Goal: Transaction & Acquisition: Purchase product/service

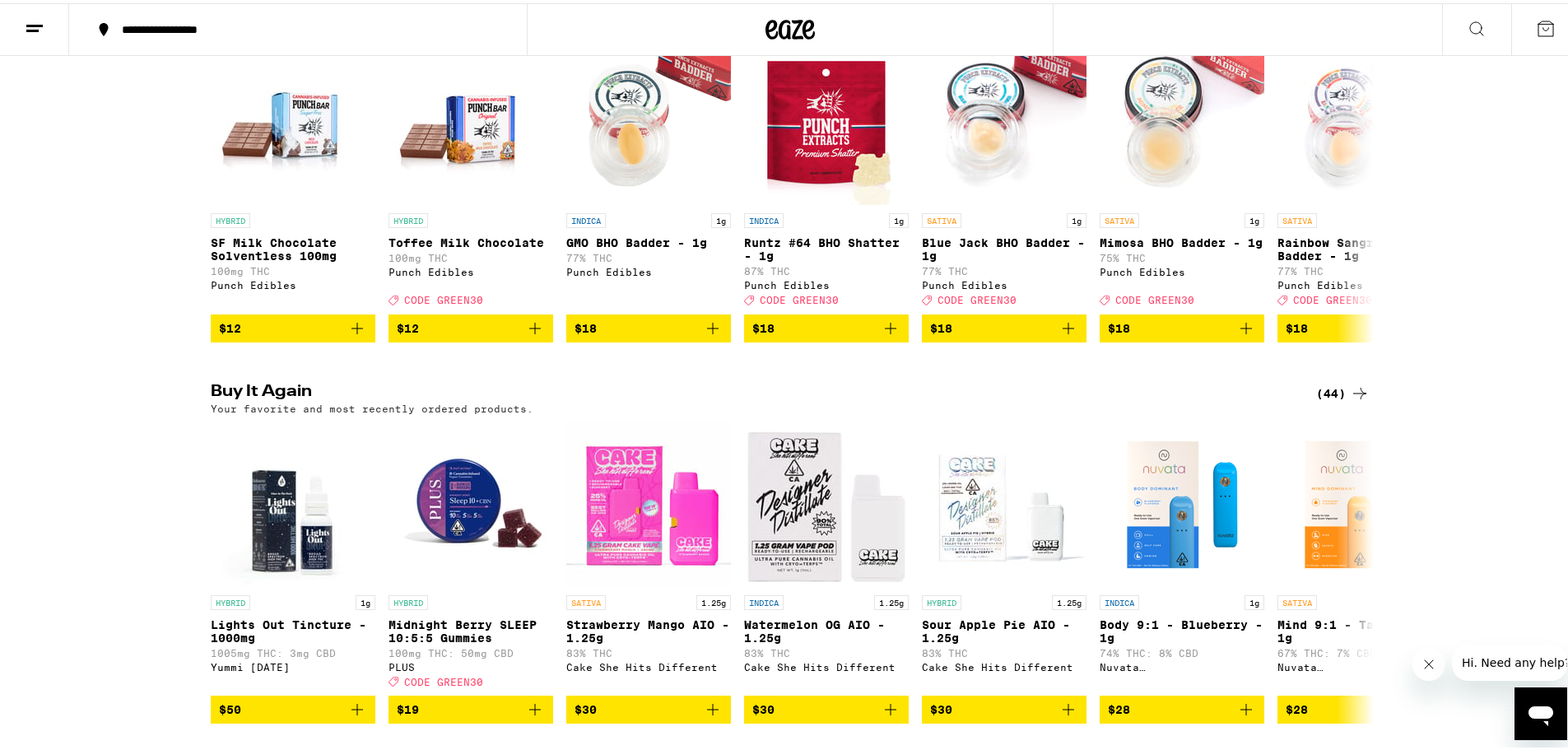
scroll to position [1235, 0]
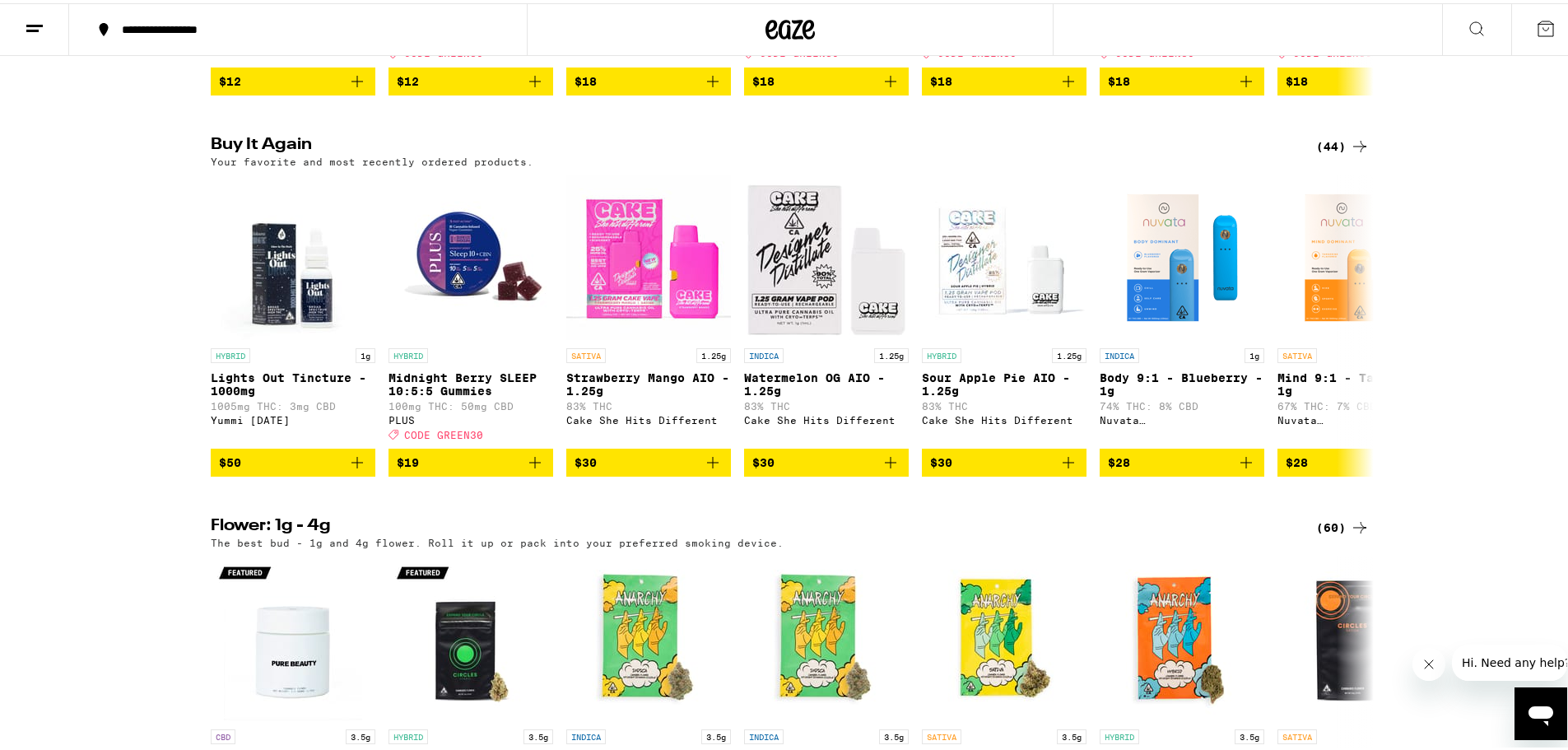
click at [1321, 153] on div "(44)" at bounding box center [1342, 143] width 53 height 19
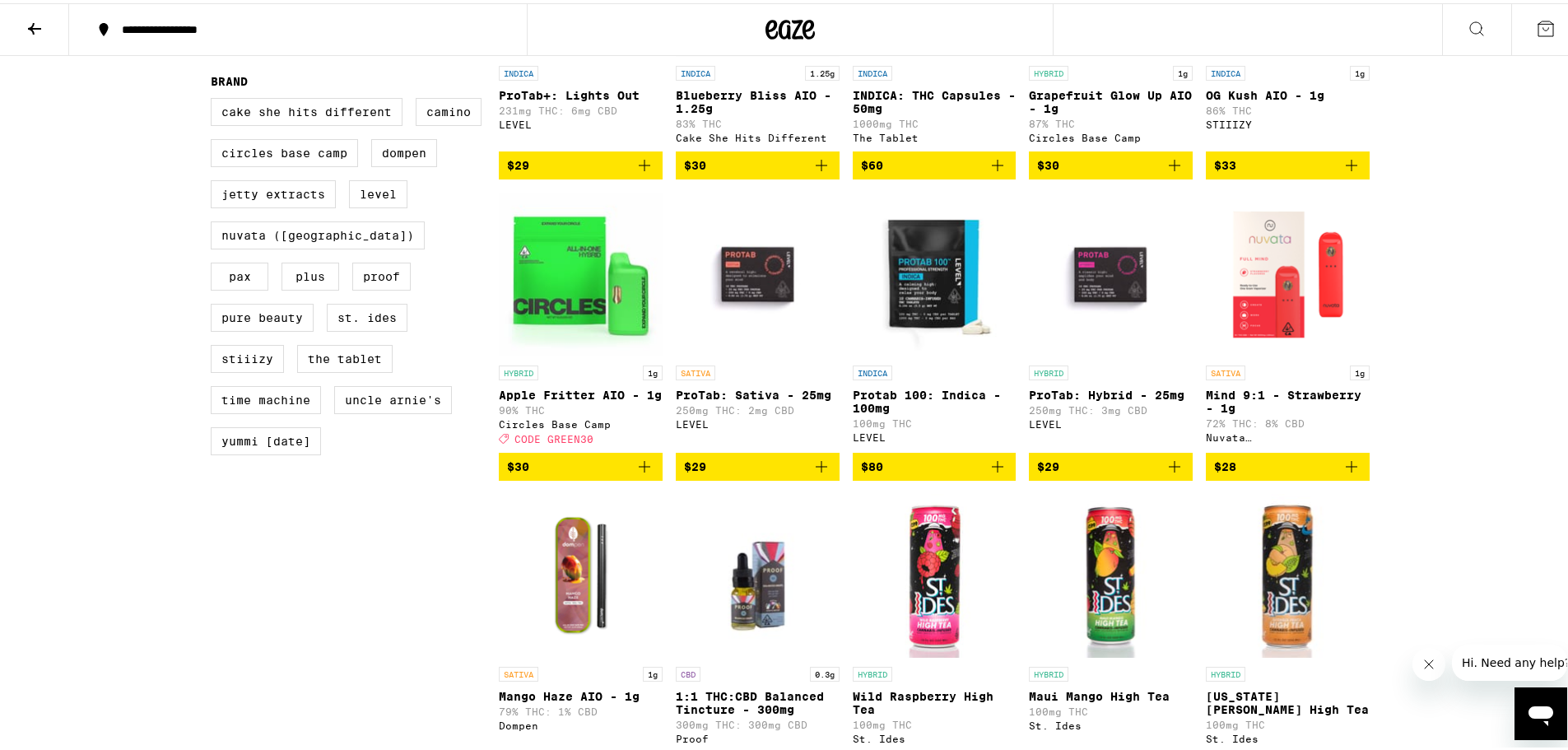
scroll to position [988, 0]
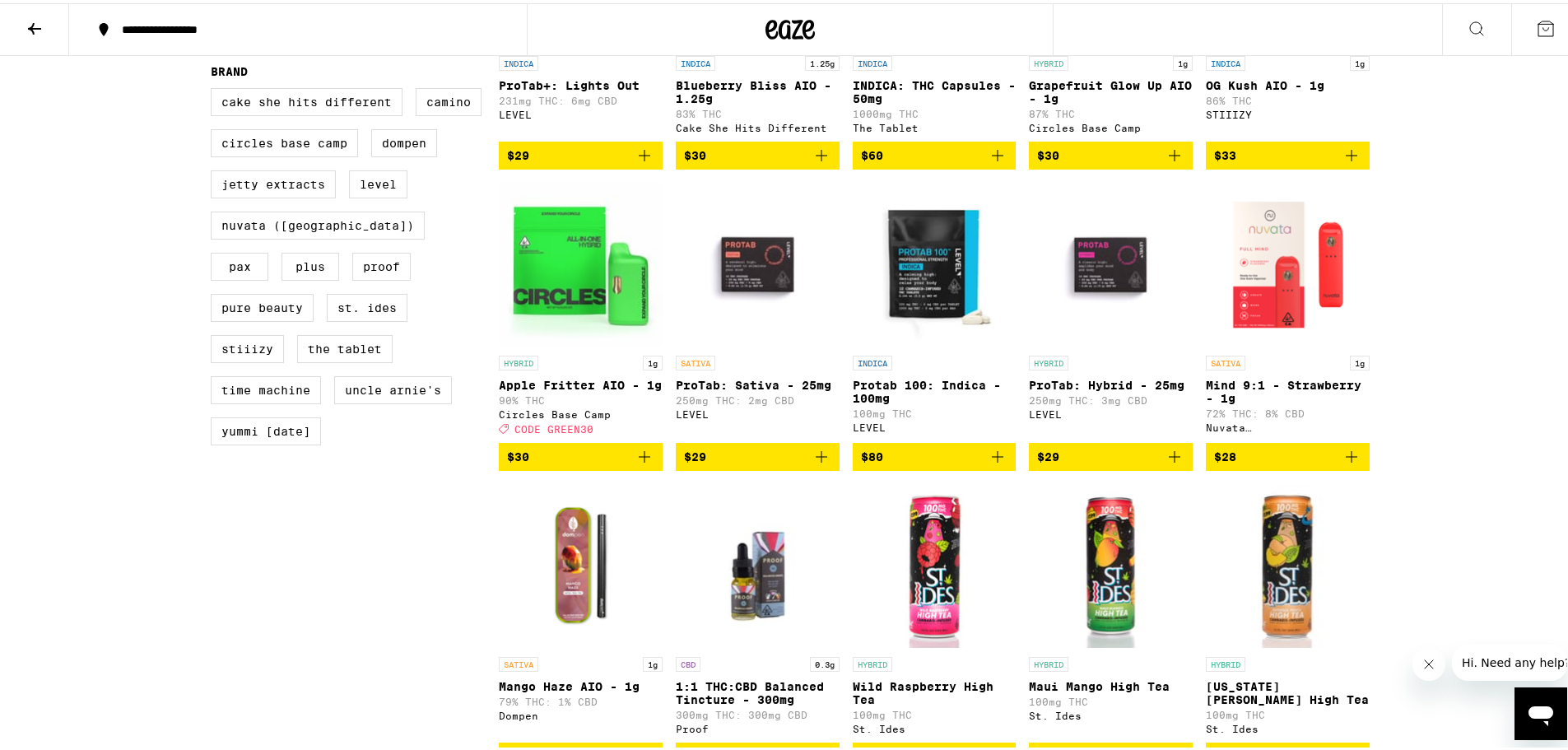
click at [791, 298] on img "Open page for ProTab: Sativa - 25mg from LEVEL" at bounding box center [757, 262] width 164 height 165
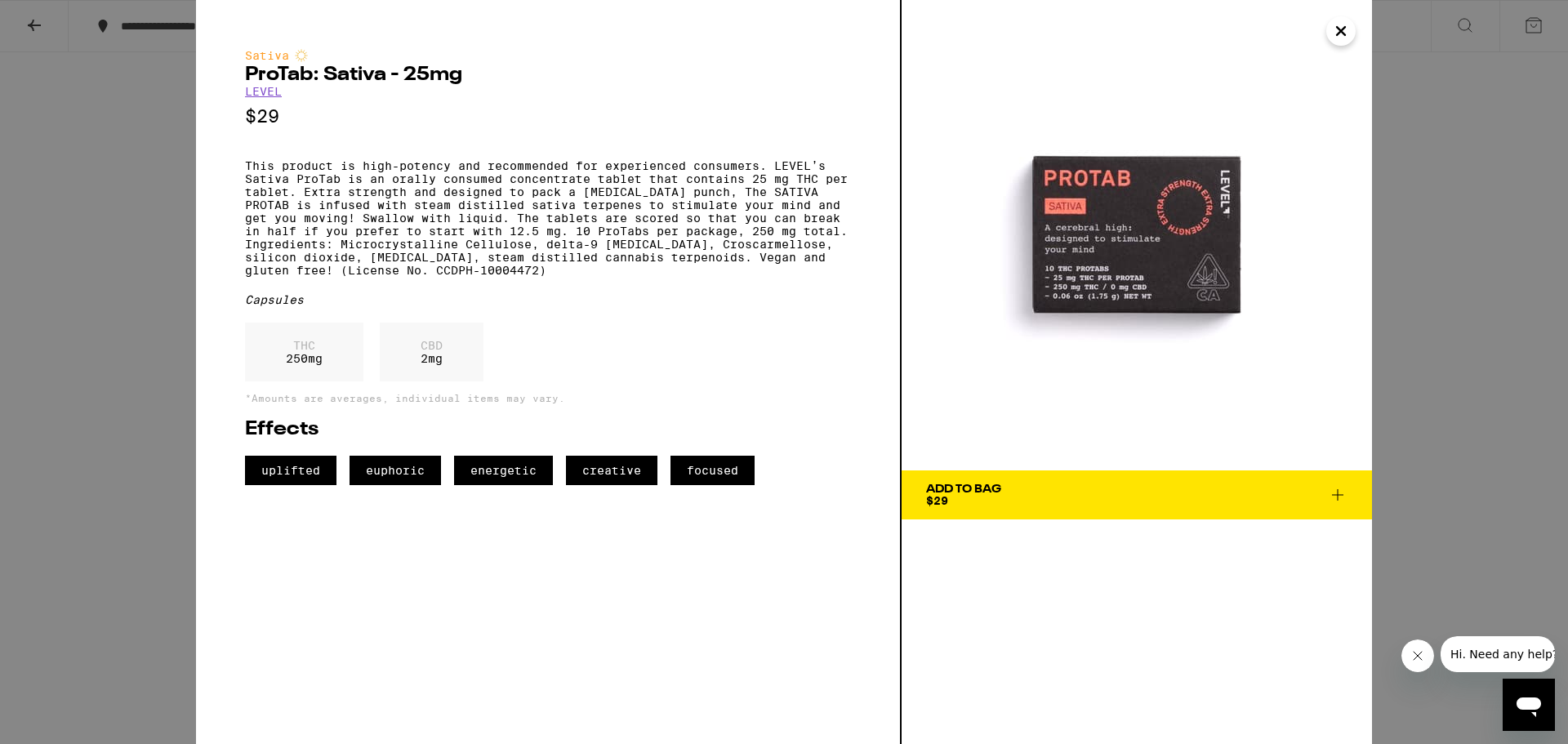
click at [1354, 31] on button "Close" at bounding box center [1341, 31] width 30 height 30
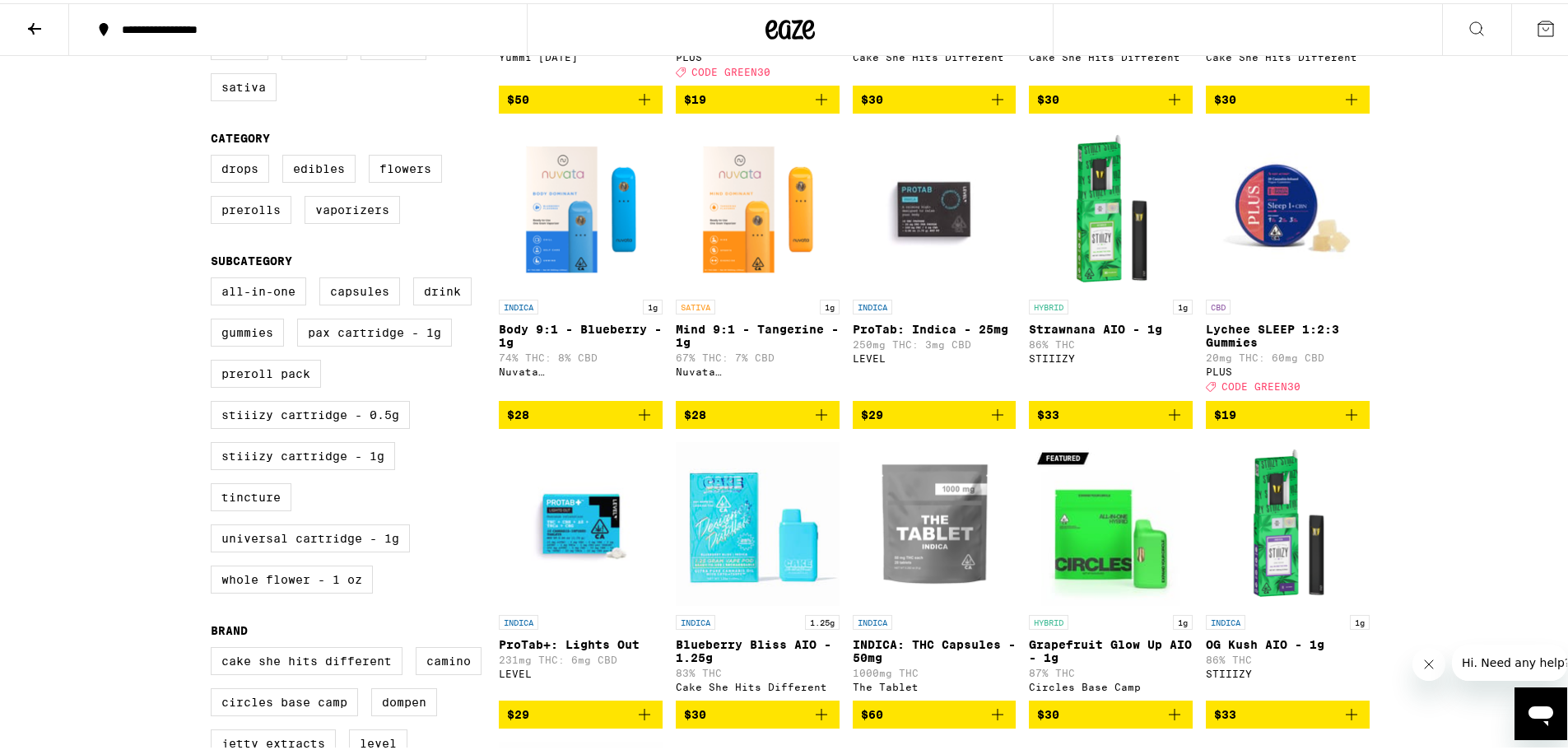
scroll to position [411, 0]
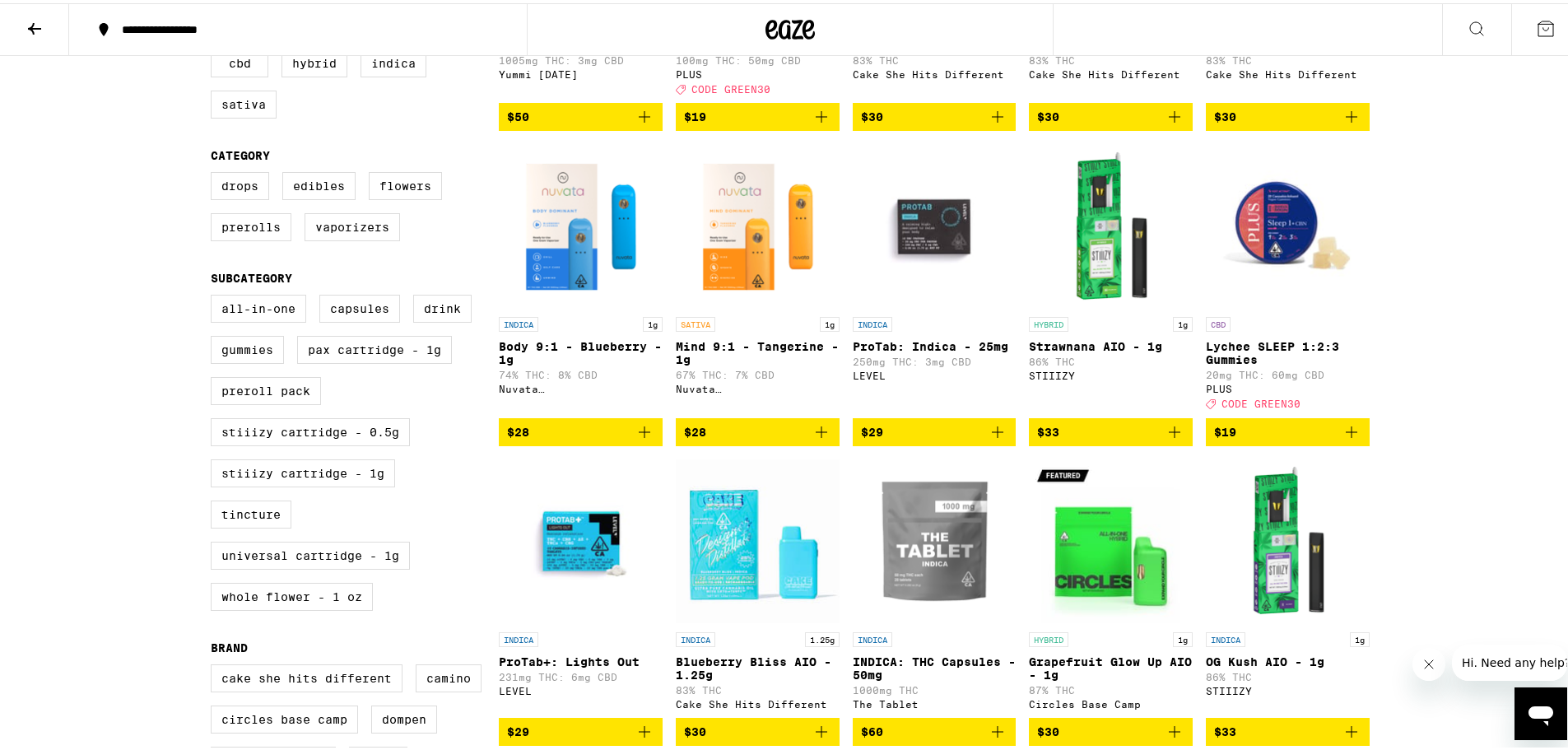
click at [937, 258] on img "Open page for ProTab: Indica - 25mg from LEVEL" at bounding box center [934, 223] width 164 height 165
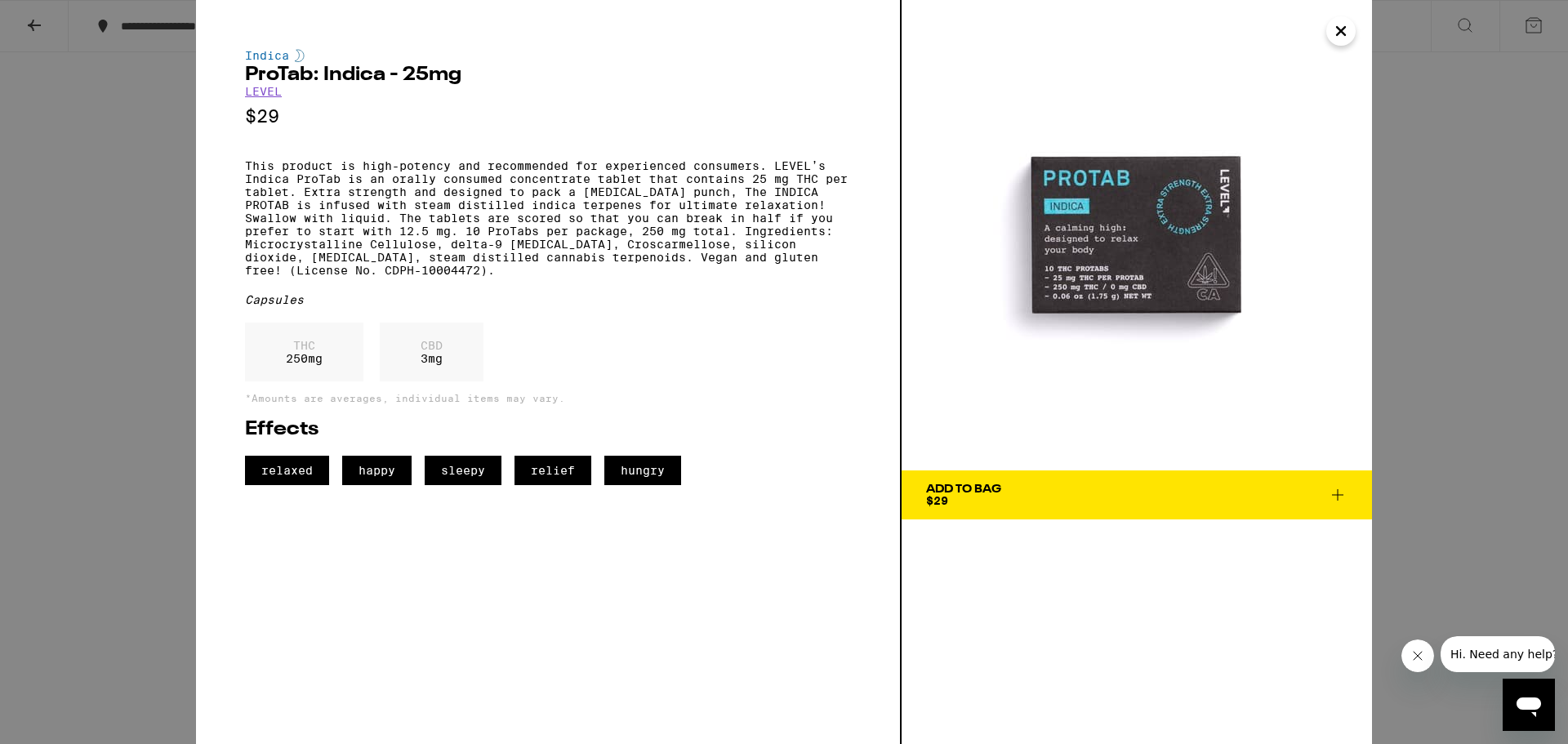
click at [1340, 29] on icon "Close" at bounding box center [1341, 31] width 8 height 8
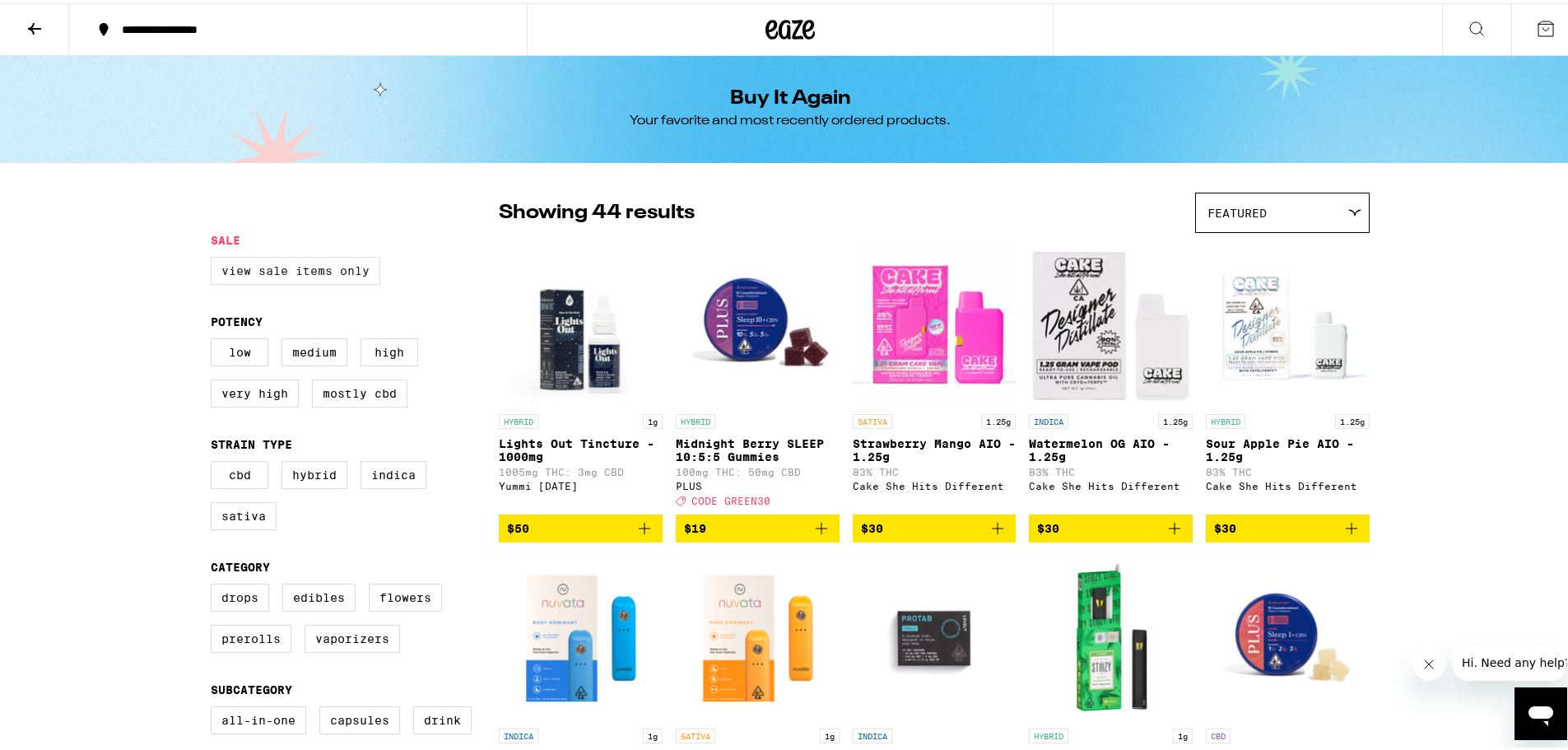
click at [242, 264] on label "View Sale Items Only" at bounding box center [295, 267] width 170 height 28
click at [215, 257] on input "View Sale Items Only" at bounding box center [214, 256] width 1 height 1
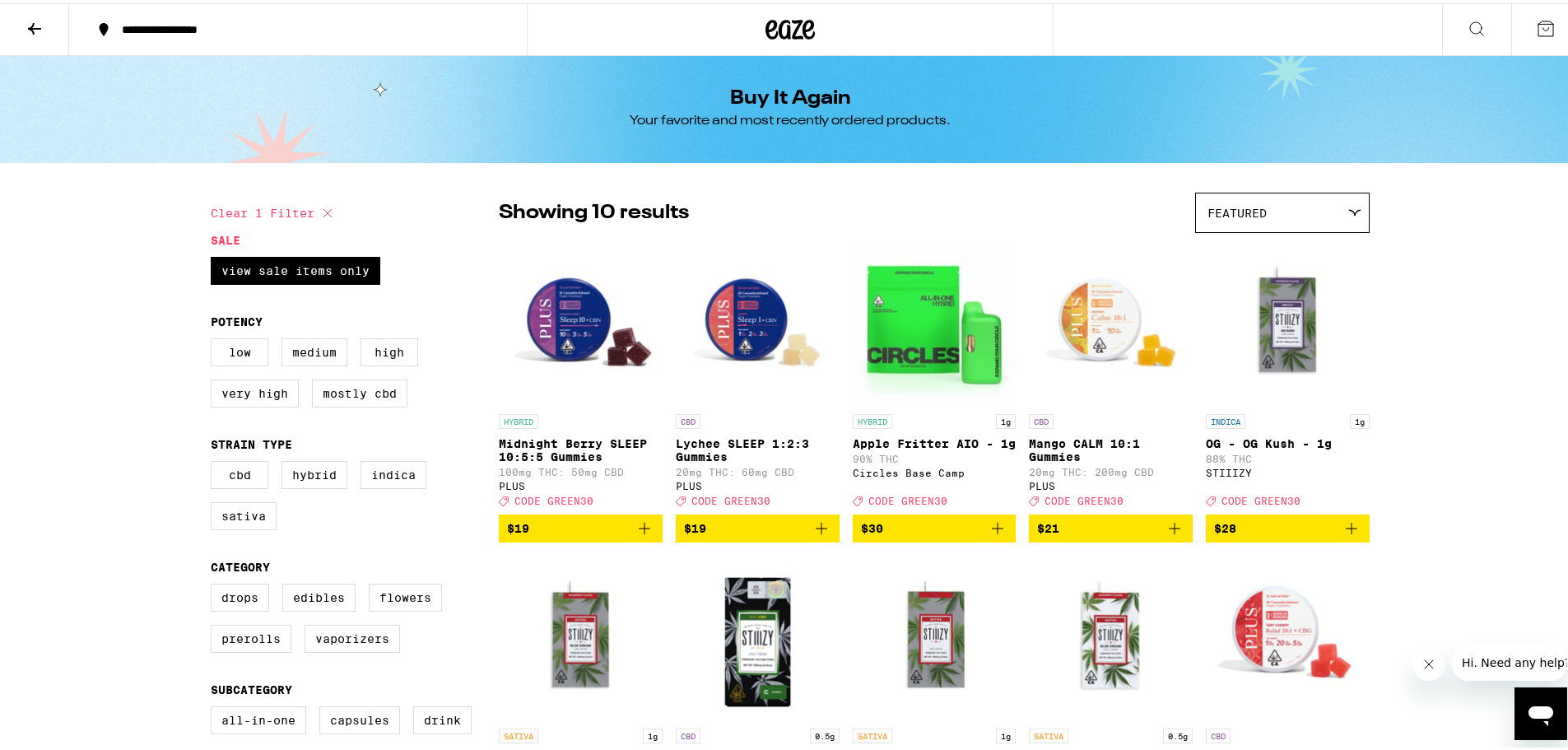
click at [318, 211] on icon at bounding box center [328, 210] width 19 height 19
checkbox input "false"
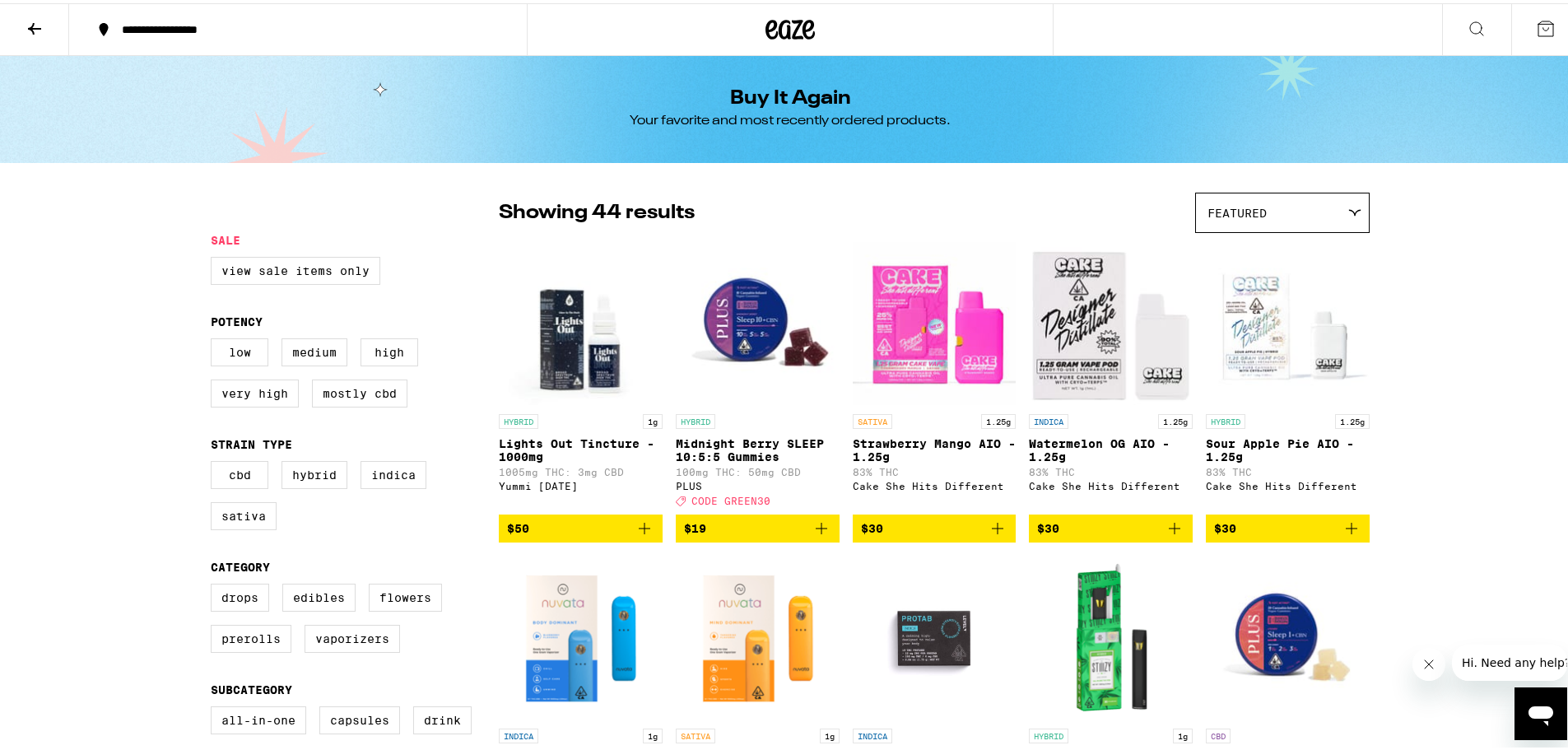
click at [56, 19] on button at bounding box center [34, 26] width 69 height 51
